Goal: Task Accomplishment & Management: Complete application form

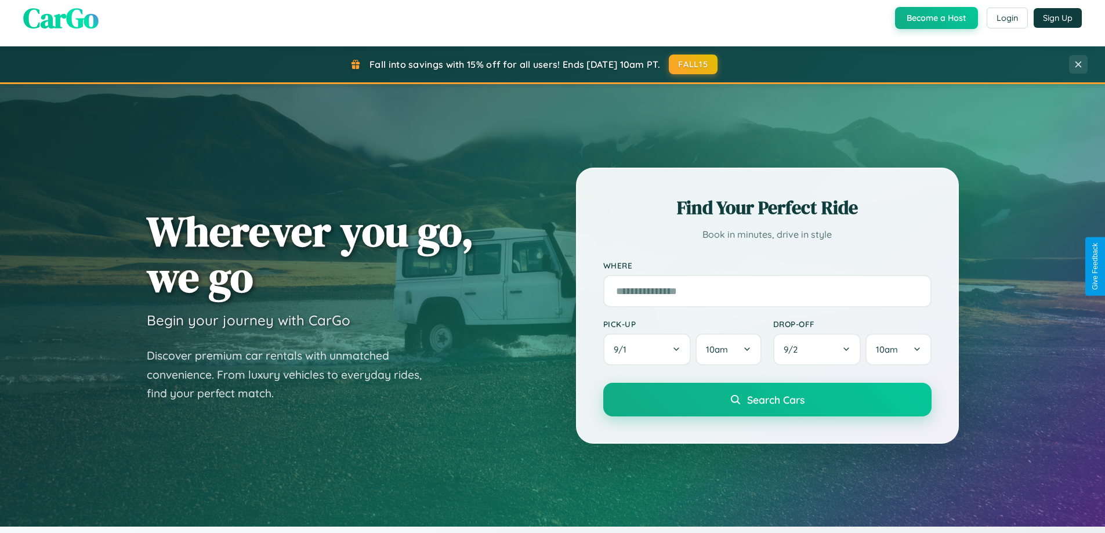
scroll to position [2231, 0]
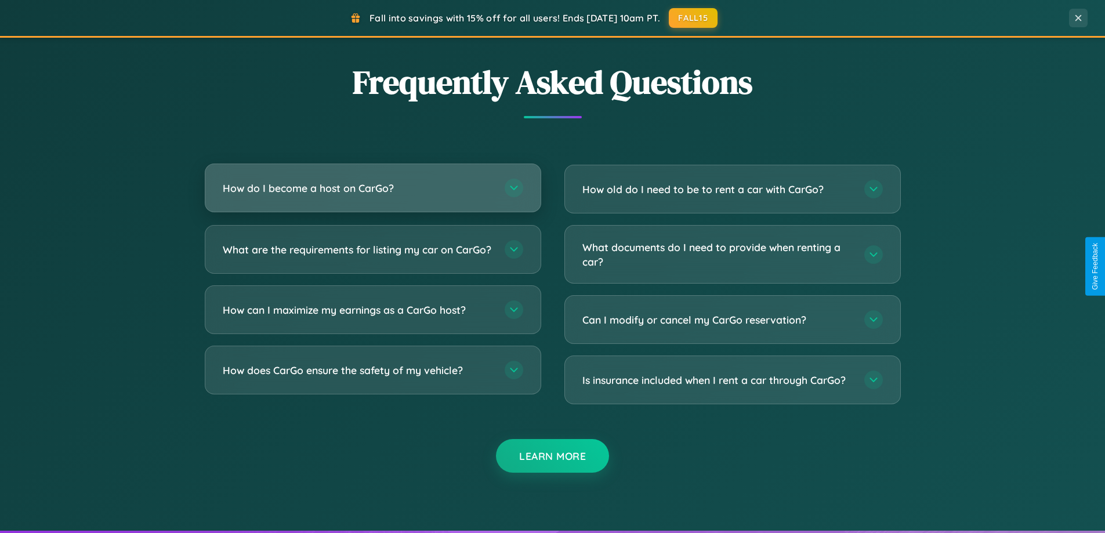
click at [372, 188] on h3 "How do I become a host on CarGo?" at bounding box center [358, 188] width 270 height 14
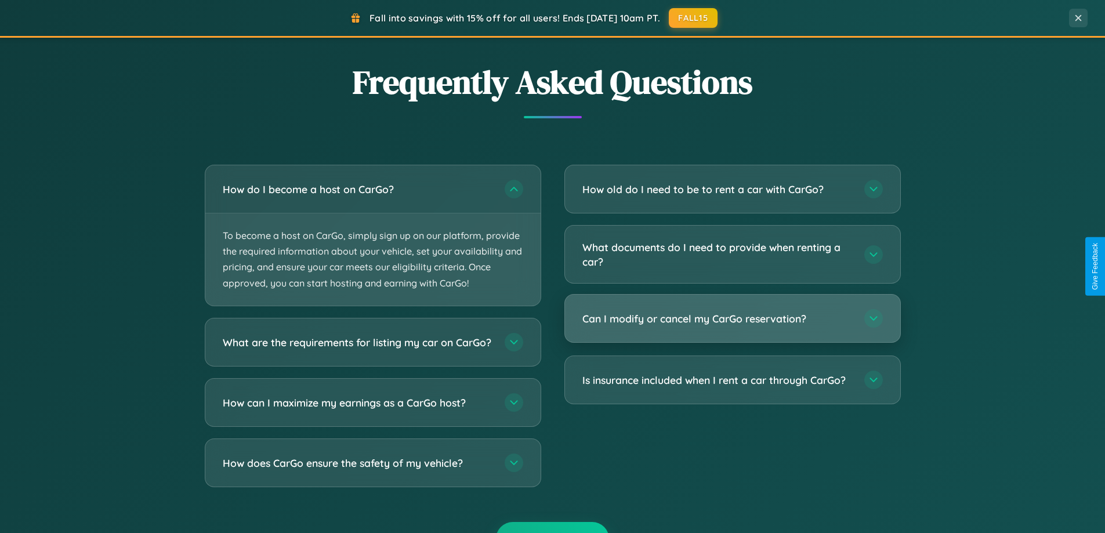
click at [732, 318] on h3 "Can I modify or cancel my CarGo reservation?" at bounding box center [717, 318] width 270 height 14
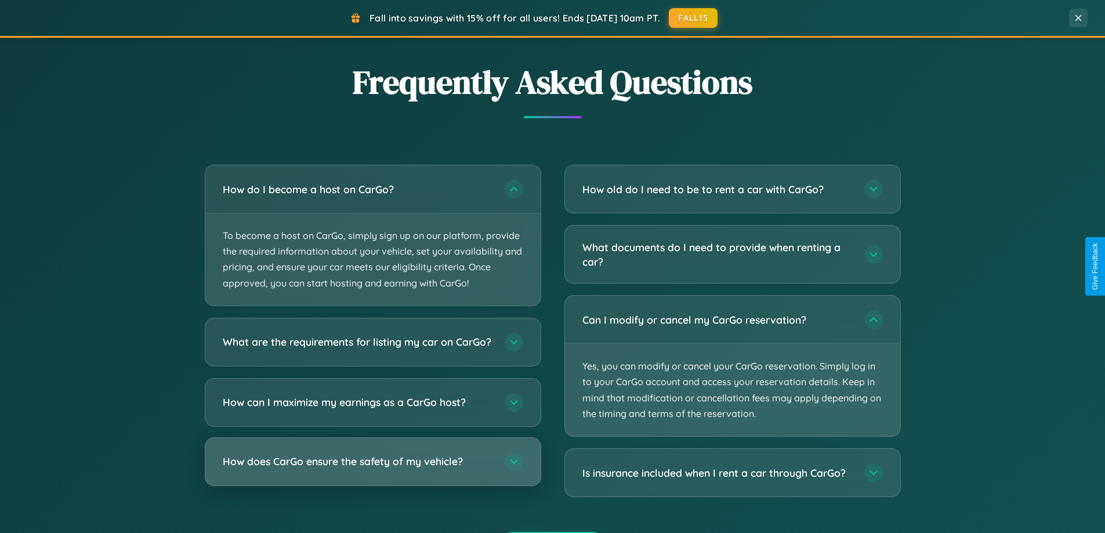
click at [372, 468] on h3 "How does CarGo ensure the safety of my vehicle?" at bounding box center [358, 461] width 270 height 14
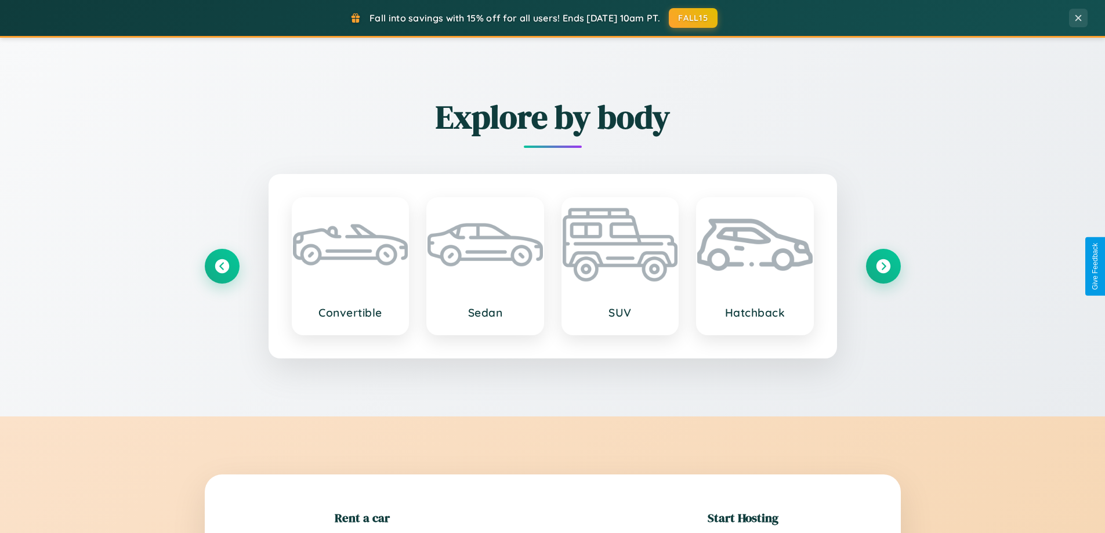
scroll to position [250, 0]
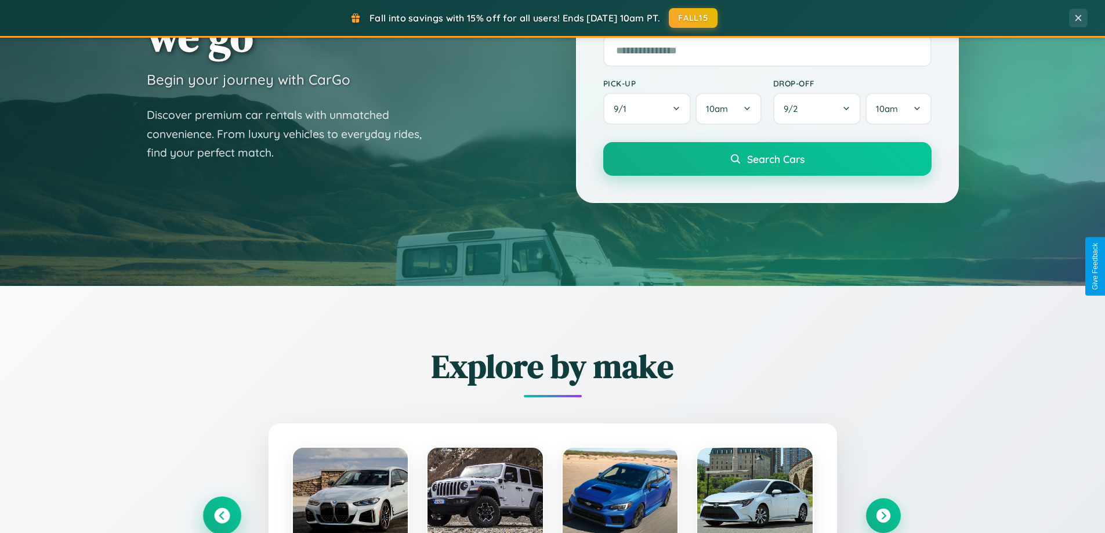
click at [221, 515] on icon at bounding box center [222, 516] width 16 height 16
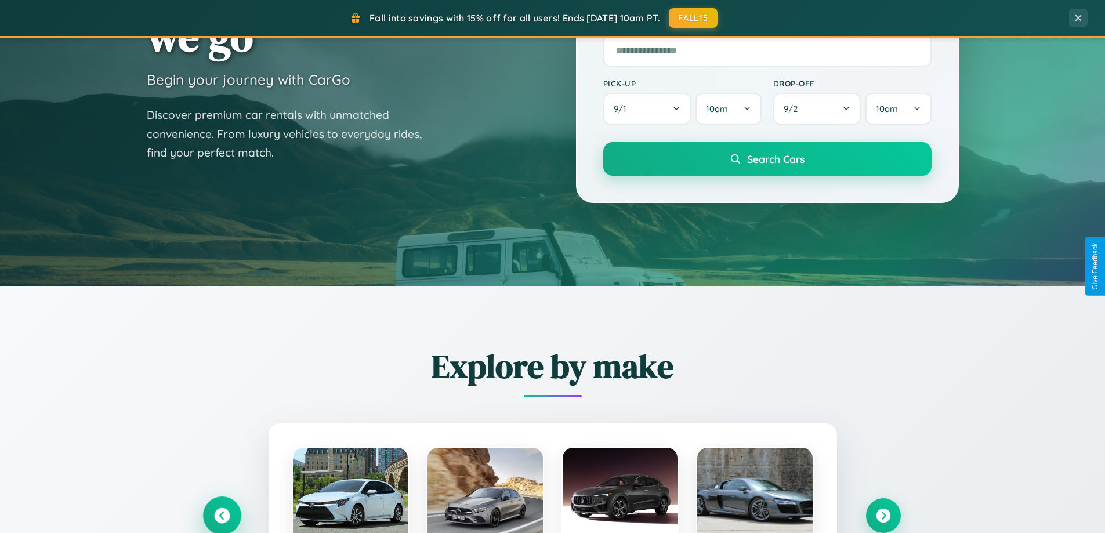
click at [221, 514] on icon at bounding box center [221, 515] width 19 height 19
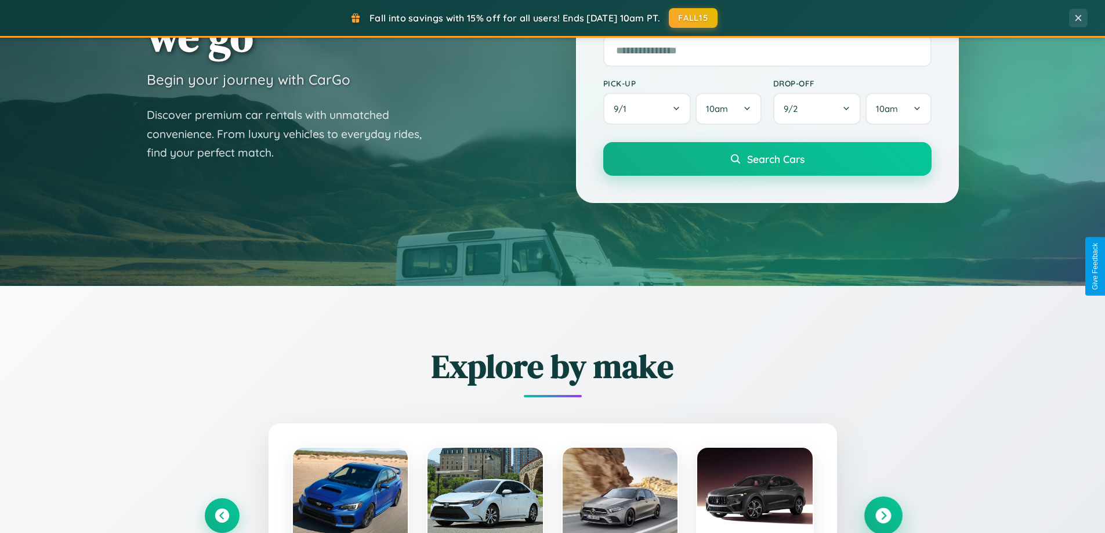
click at [882, 515] on icon at bounding box center [883, 516] width 16 height 16
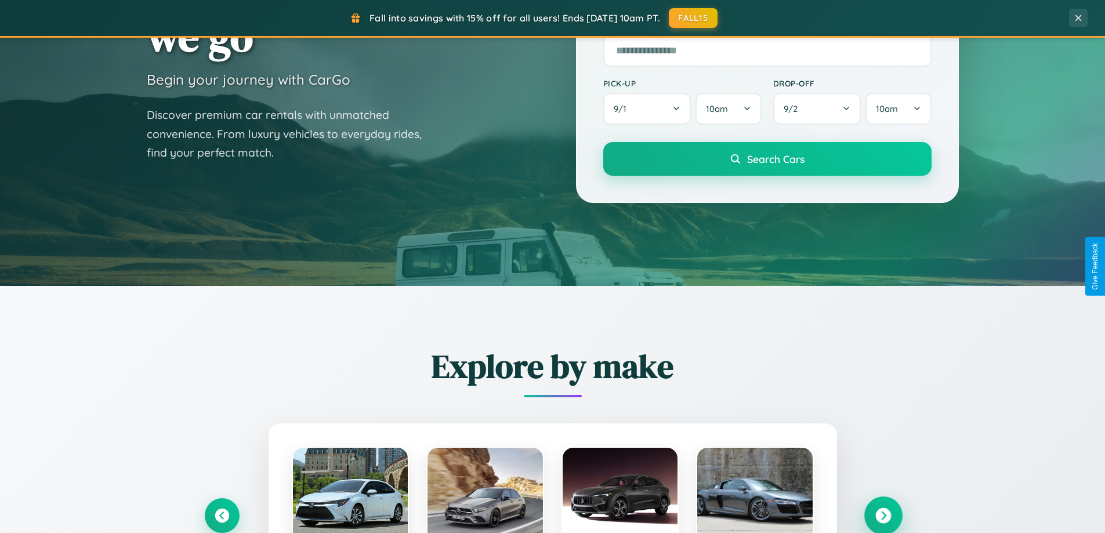
click at [882, 514] on icon at bounding box center [883, 516] width 16 height 16
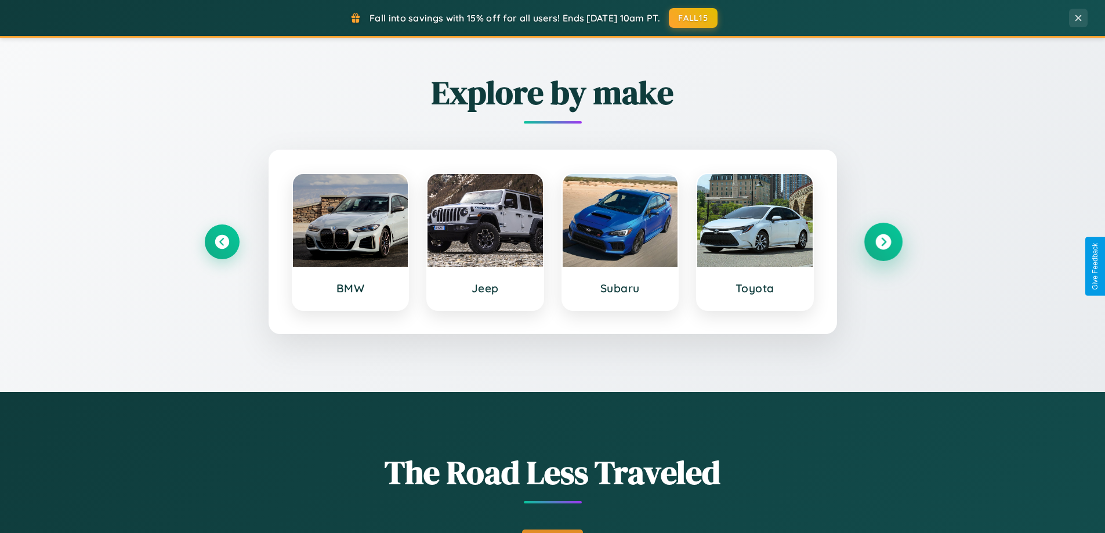
scroll to position [1863, 0]
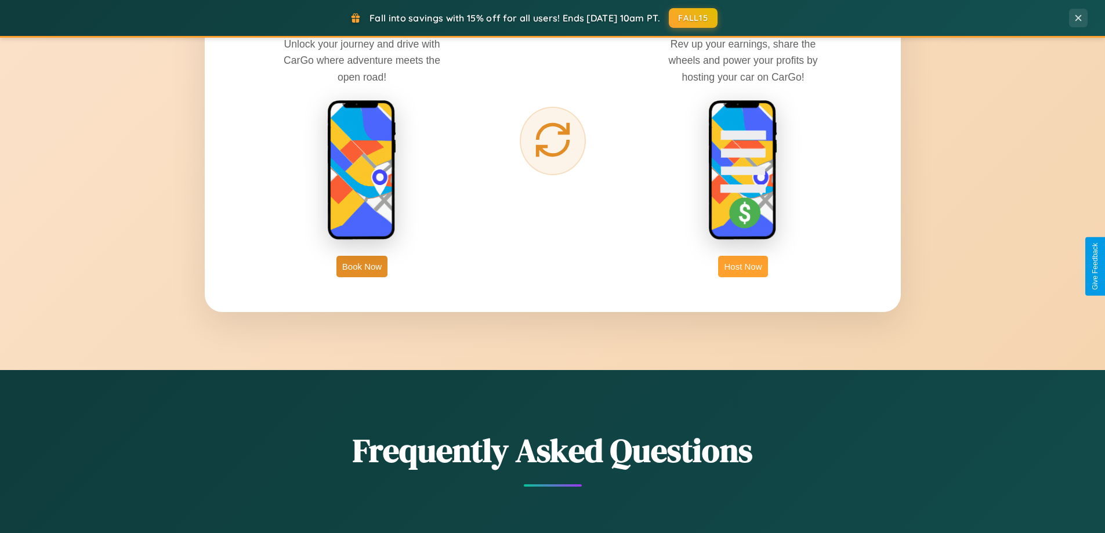
click at [743, 266] on button "Host Now" at bounding box center [742, 266] width 49 height 21
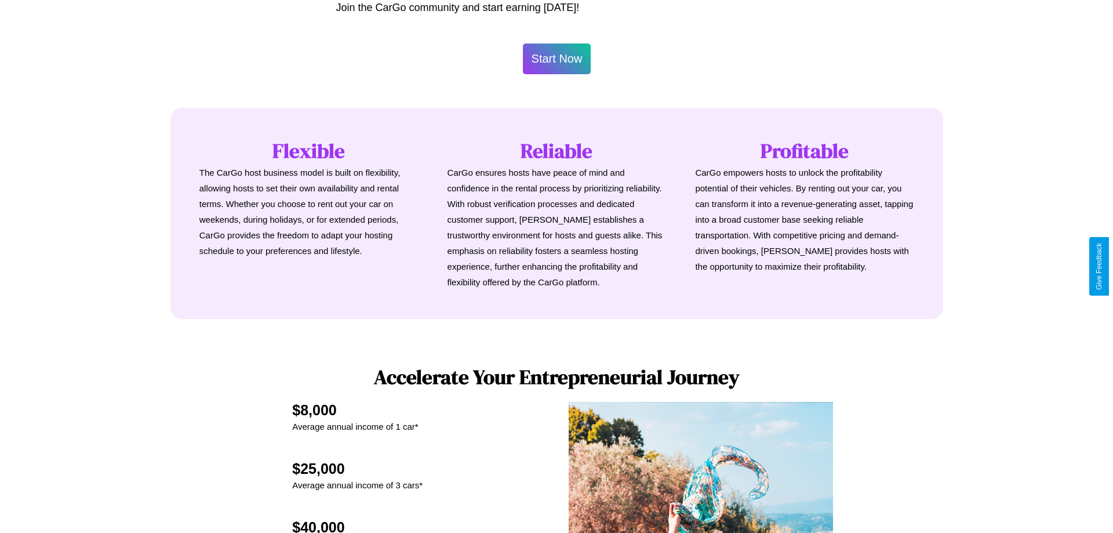
scroll to position [560, 0]
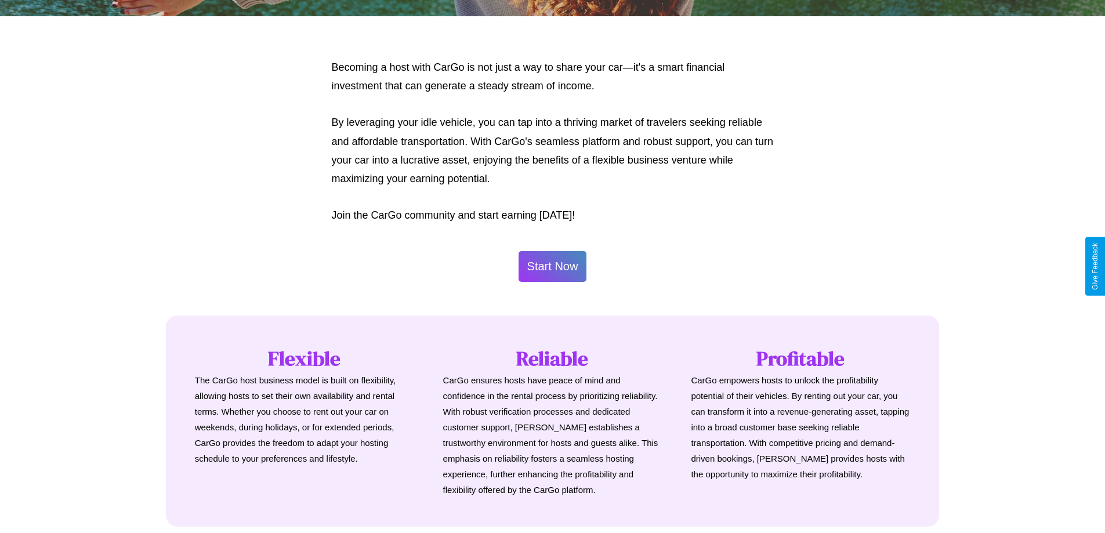
click at [552, 266] on button "Start Now" at bounding box center [552, 266] width 68 height 31
